Goal: Transaction & Acquisition: Purchase product/service

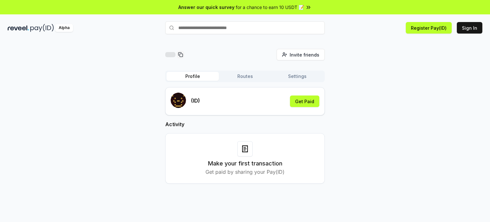
click at [219, 30] on input "text" at bounding box center [245, 27] width 160 height 13
click at [378, 90] on div "Invite friends Invite Profile Routes Settings (ID) Get Paid Activity Make your …" at bounding box center [245, 121] width 475 height 145
click at [193, 30] on input "text" at bounding box center [245, 27] width 160 height 13
paste input "******"
type input "******"
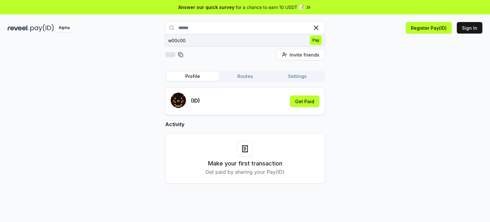
click at [315, 39] on span "Pay" at bounding box center [316, 40] width 12 height 10
click at [241, 101] on div "(ID) Get Paid" at bounding box center [245, 101] width 149 height 17
click at [203, 28] on input "text" at bounding box center [245, 27] width 160 height 13
drag, startPoint x: 371, startPoint y: 57, endPoint x: 371, endPoint y: 64, distance: 7.0
click at [371, 57] on div "Invite friends Invite Profile Routes Settings (ID) Get Paid Activity Make your …" at bounding box center [245, 121] width 475 height 145
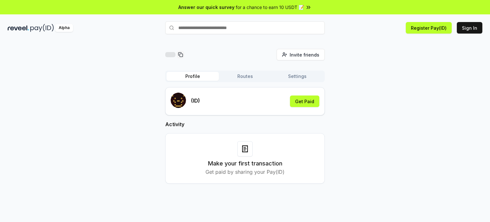
click at [244, 76] on button "Routes" at bounding box center [245, 76] width 52 height 9
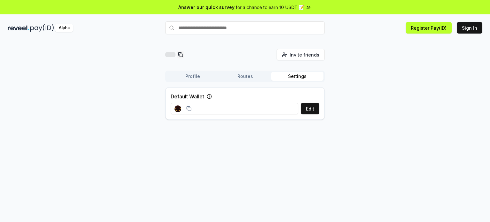
click at [296, 76] on button "Settings" at bounding box center [297, 76] width 52 height 9
click at [191, 76] on button "Profile" at bounding box center [193, 76] width 52 height 9
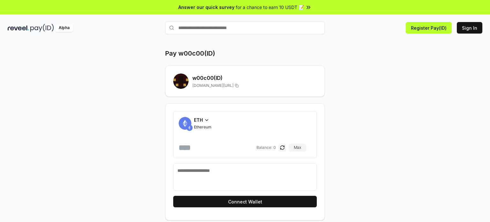
click at [208, 119] on icon at bounding box center [206, 119] width 5 height 5
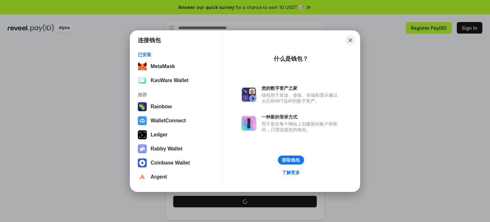
click at [348, 42] on button "Close" at bounding box center [351, 40] width 10 height 10
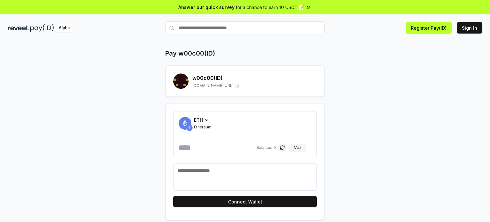
click at [205, 150] on input "number" at bounding box center [217, 147] width 77 height 10
type input "*"
click at [208, 120] on icon at bounding box center [206, 119] width 5 height 5
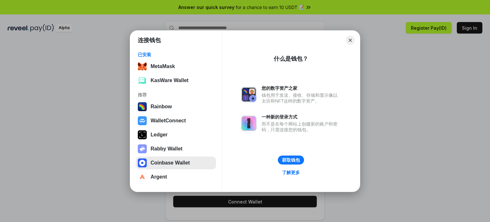
click at [173, 162] on button "Coinbase Wallet" at bounding box center [176, 162] width 80 height 13
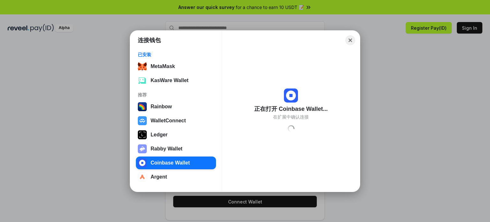
click at [350, 41] on button "Close" at bounding box center [351, 40] width 10 height 10
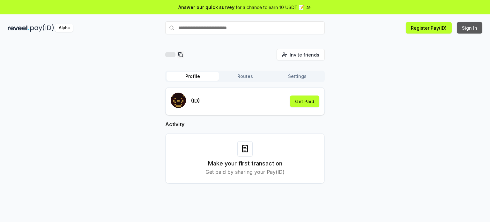
click at [470, 29] on button "Sign In" at bounding box center [470, 27] width 26 height 11
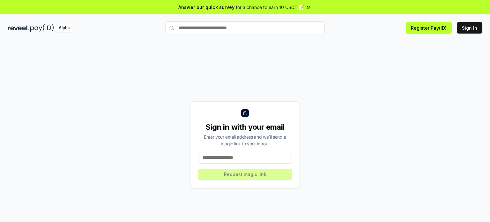
click at [231, 158] on input at bounding box center [245, 157] width 94 height 11
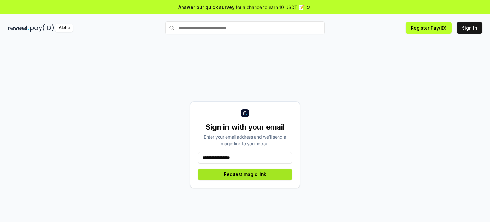
type input "**********"
click at [242, 177] on button "Request magic link" at bounding box center [245, 173] width 94 height 11
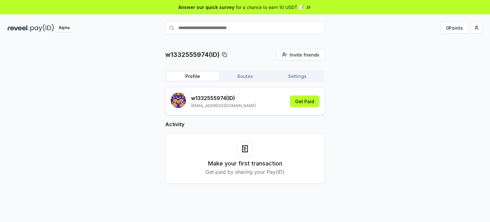
click at [197, 31] on input "text" at bounding box center [245, 27] width 160 height 13
paste input "******"
type input "******"
click at [315, 41] on span "Pay" at bounding box center [316, 40] width 12 height 10
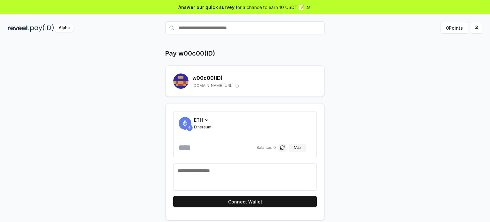
click at [209, 120] on div "ETH" at bounding box center [203, 119] width 18 height 7
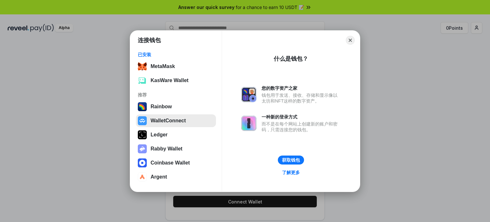
click at [162, 121] on button "WalletConnect" at bounding box center [176, 120] width 80 height 13
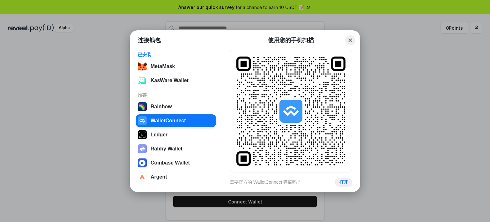
click at [351, 39] on button "Close" at bounding box center [351, 40] width 10 height 10
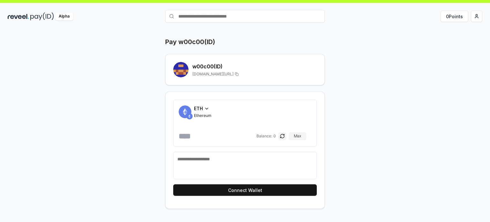
scroll to position [18, 0]
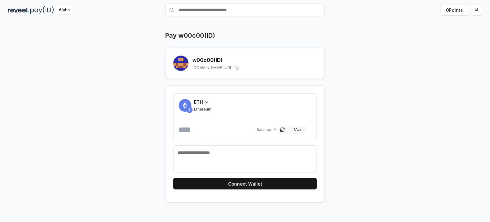
click at [303, 129] on button "Max" at bounding box center [298, 130] width 18 height 8
click at [207, 101] on icon at bounding box center [207, 101] width 3 height 1
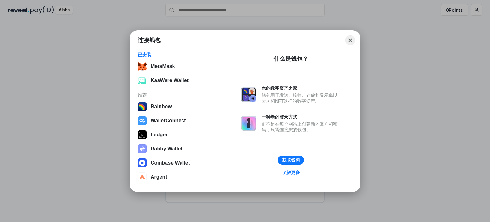
click at [352, 40] on button "Close" at bounding box center [351, 40] width 10 height 10
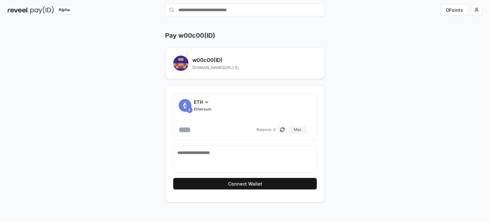
scroll to position [0, 0]
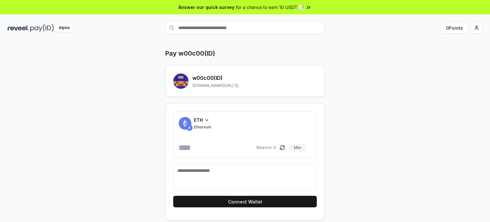
click at [414, 89] on div "Pay w00c00(ID) w00c00 (ID) reveel.id/pay/w00c00 ETH Ethereum Balance: 0 Max Con…" at bounding box center [245, 134] width 383 height 171
